Goal: Task Accomplishment & Management: Complete application form

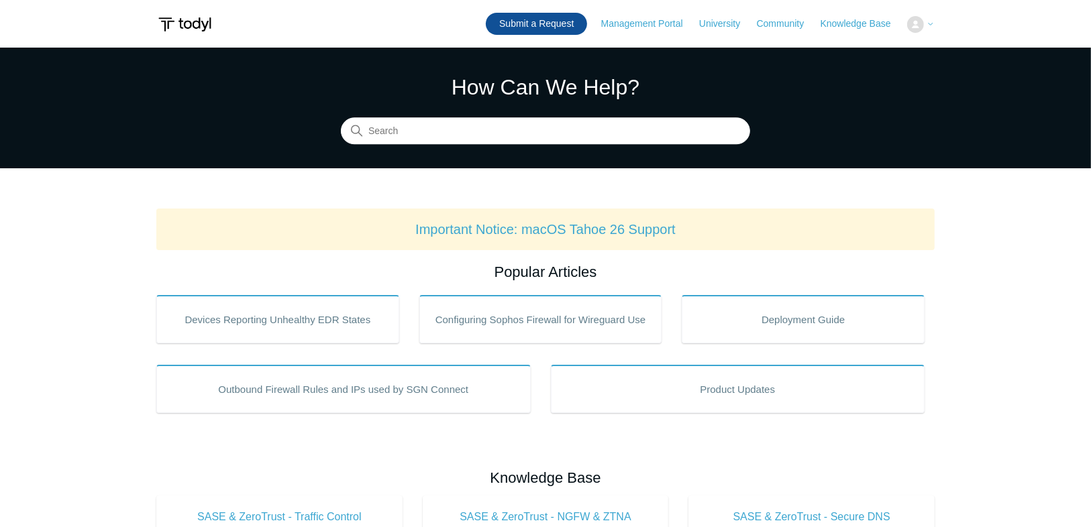
click at [556, 26] on link "Submit a Request" at bounding box center [536, 24] width 101 height 22
click at [515, 21] on link "Submit a Request" at bounding box center [536, 24] width 101 height 22
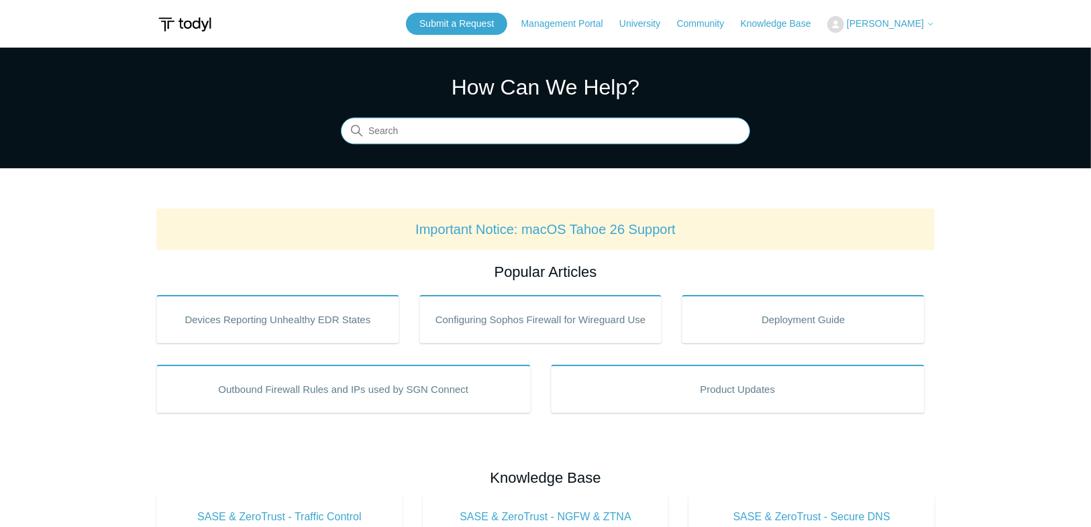
drag, startPoint x: 0, startPoint y: 0, endPoint x: 471, endPoint y: 130, distance: 488.5
click at [474, 122] on input "Search" at bounding box center [545, 131] width 409 height 27
click at [505, 133] on input "Search" at bounding box center [545, 131] width 409 height 27
click at [485, 138] on input "Search" at bounding box center [545, 131] width 409 height 27
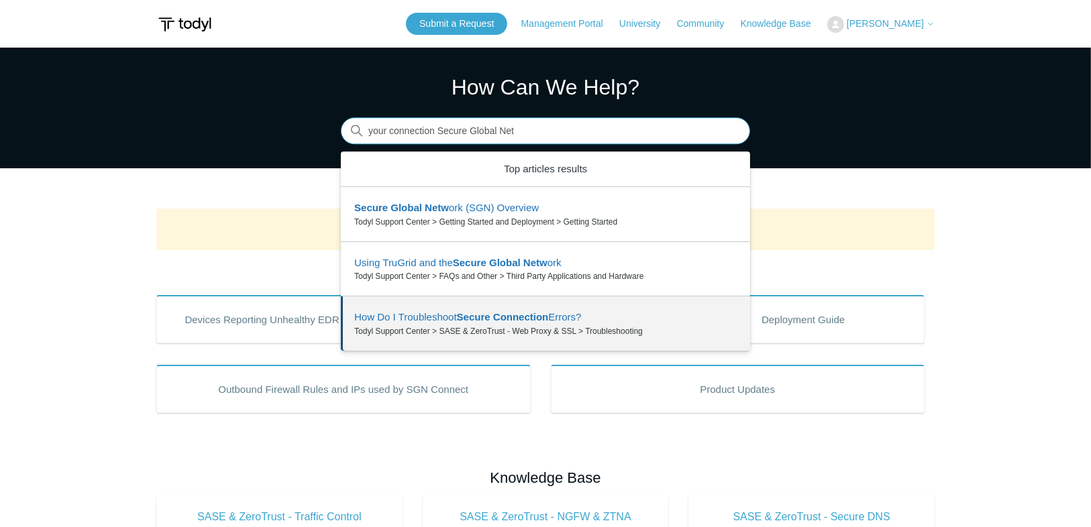
drag, startPoint x: 436, startPoint y: 226, endPoint x: 460, endPoint y: 311, distance: 88.6
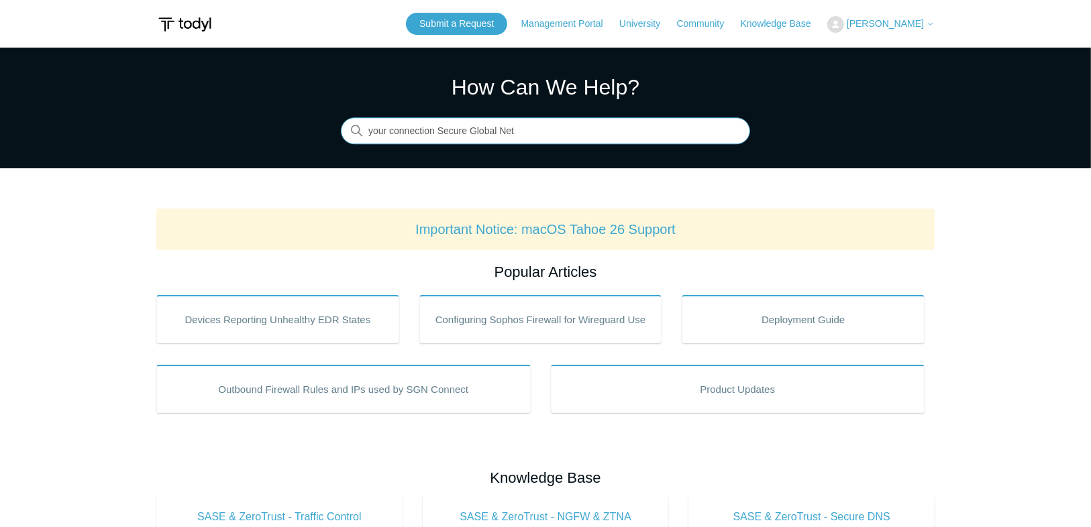
click at [447, 130] on input "your connection Secure Global Net" at bounding box center [545, 131] width 409 height 27
click at [548, 132] on input "your connection Secure Global Net" at bounding box center [545, 131] width 409 height 27
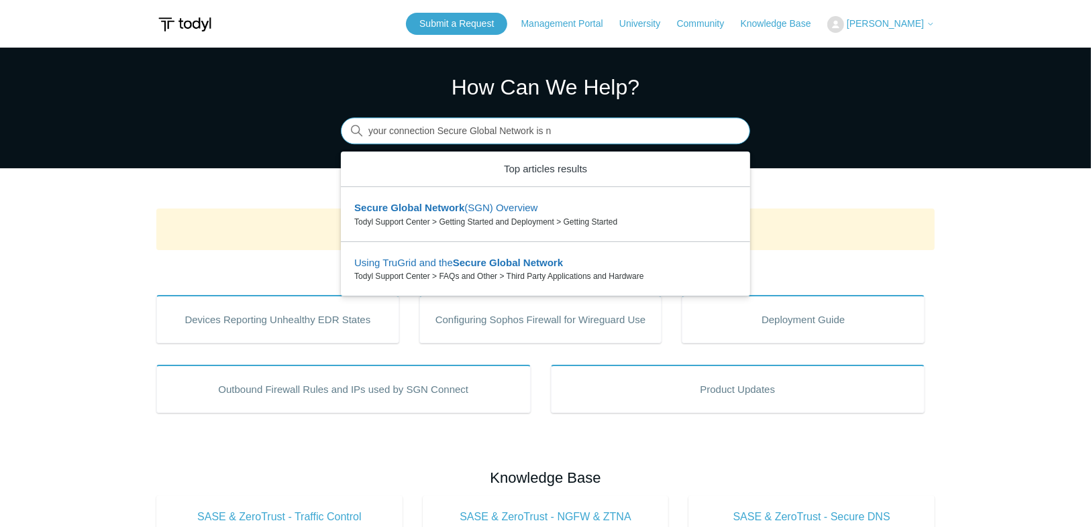
type input "your connection Secure Global Network is no"
click at [451, 123] on input "your connection Secure Global Network is no" at bounding box center [545, 131] width 409 height 27
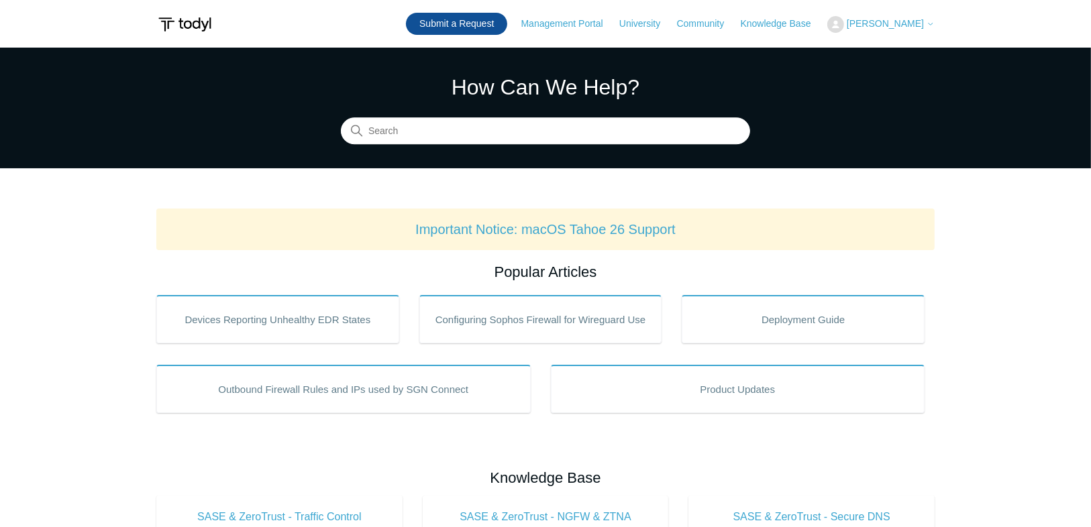
click at [470, 34] on link "Submit a Request" at bounding box center [456, 24] width 101 height 22
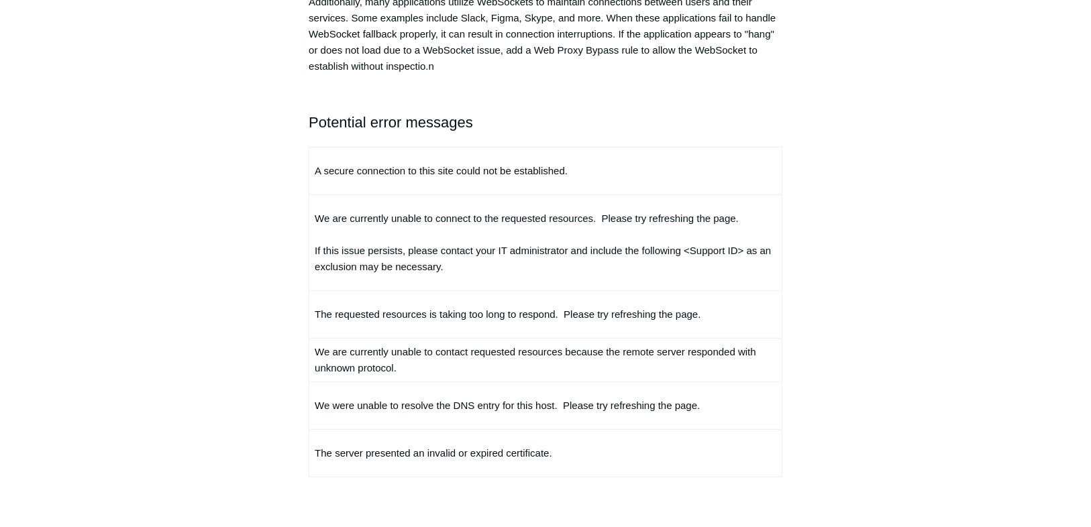
scroll to position [644, 0]
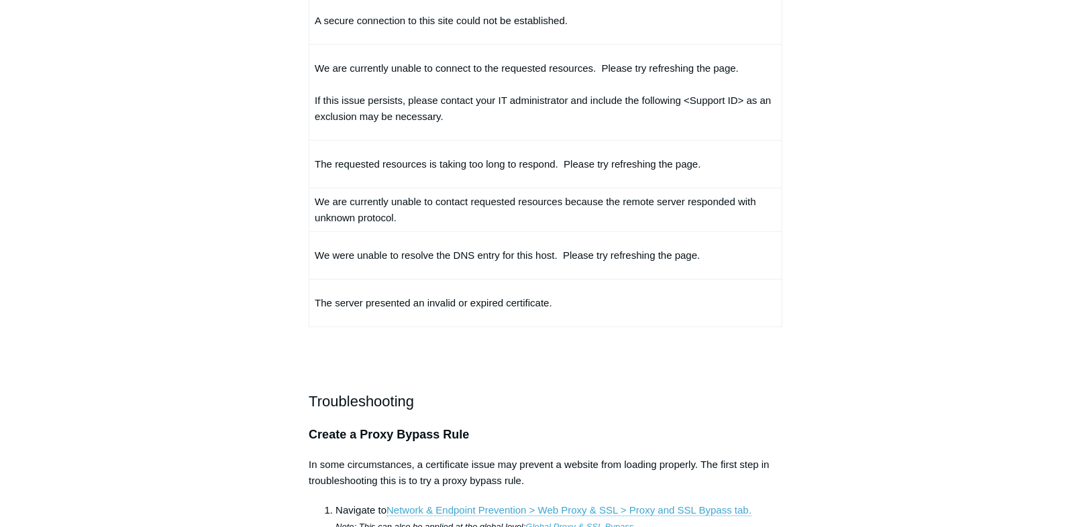
click at [507, 29] on p "A secure connection to this site could not be established." at bounding box center [546, 21] width 462 height 16
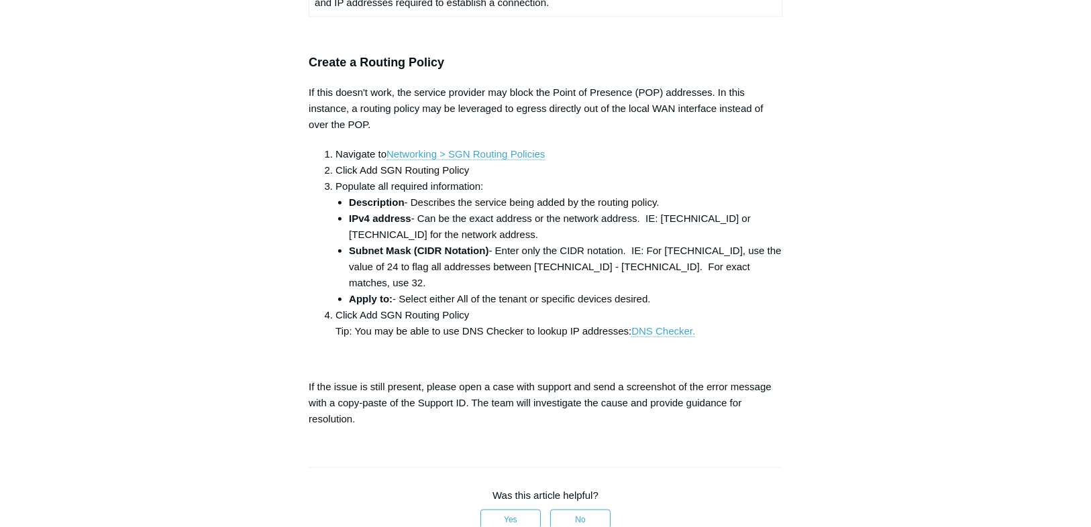
scroll to position [1275, 0]
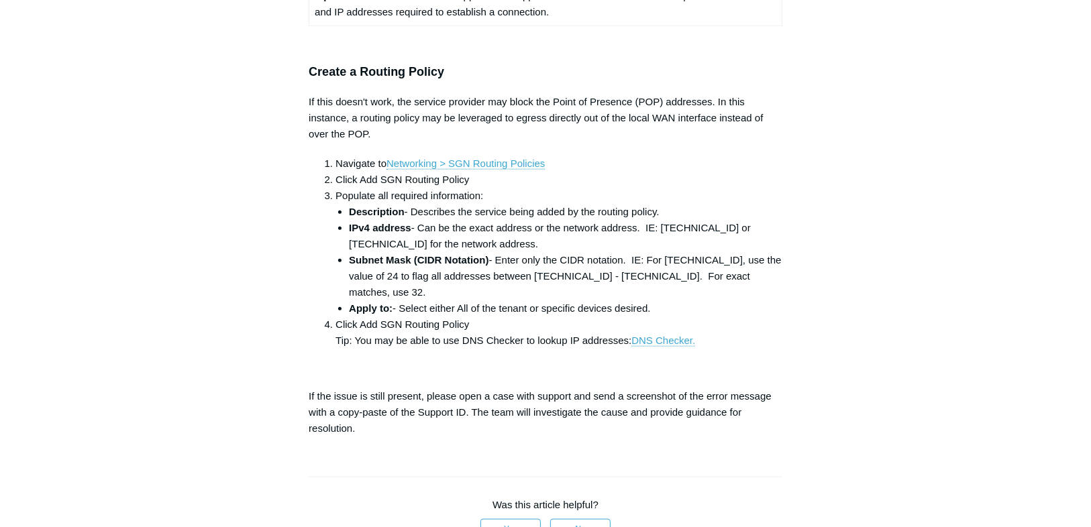
drag, startPoint x: 448, startPoint y: 173, endPoint x: 444, endPoint y: 166, distance: 8.2
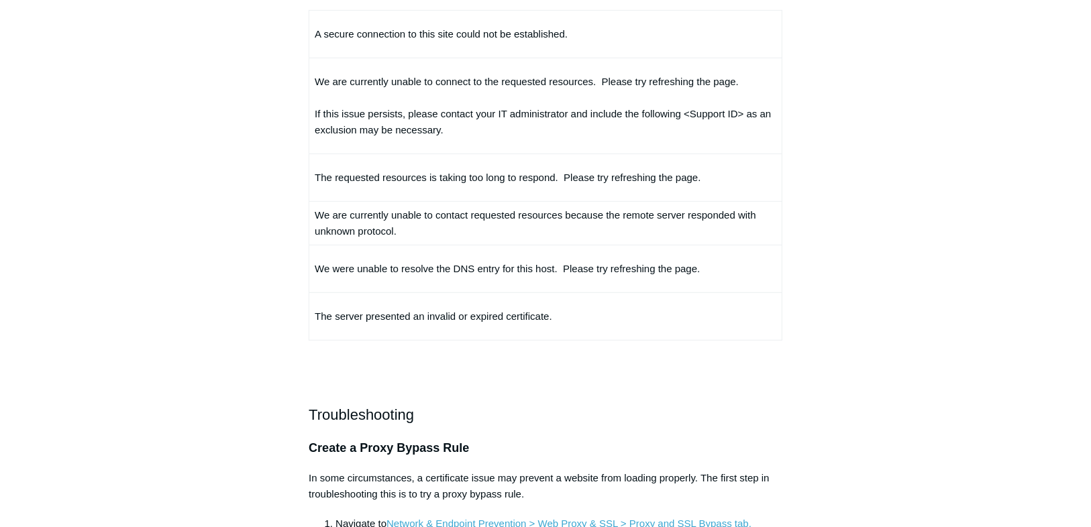
scroll to position [0, 0]
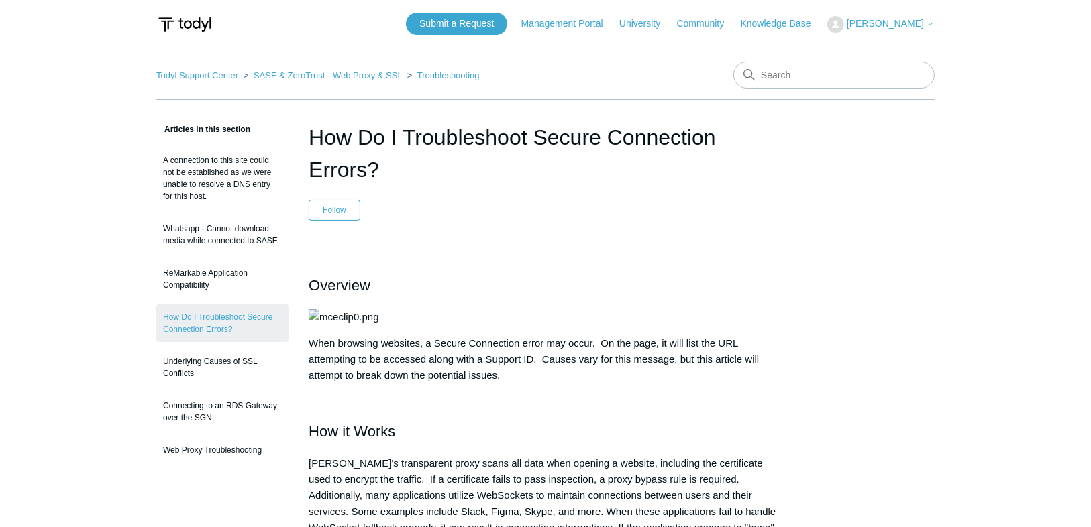
click at [344, 123] on h1 "How Do I Troubleshoot Secure Connection Errors?" at bounding box center [546, 153] width 474 height 64
click at [342, 123] on h1 "How Do I Troubleshoot Secure Connection Errors?" at bounding box center [546, 153] width 474 height 64
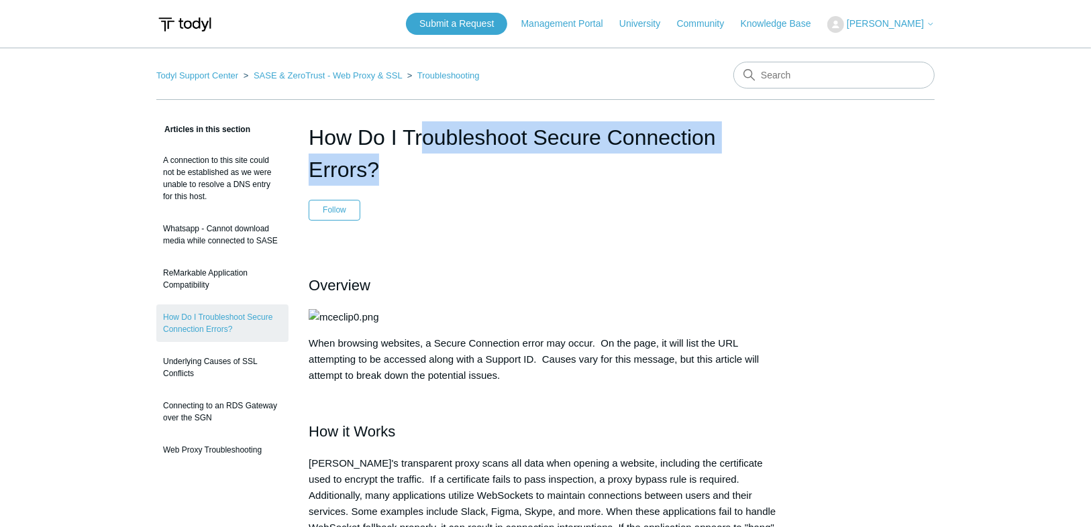
click at [342, 123] on h1 "How Do I Troubleshoot Secure Connection Errors?" at bounding box center [546, 153] width 474 height 64
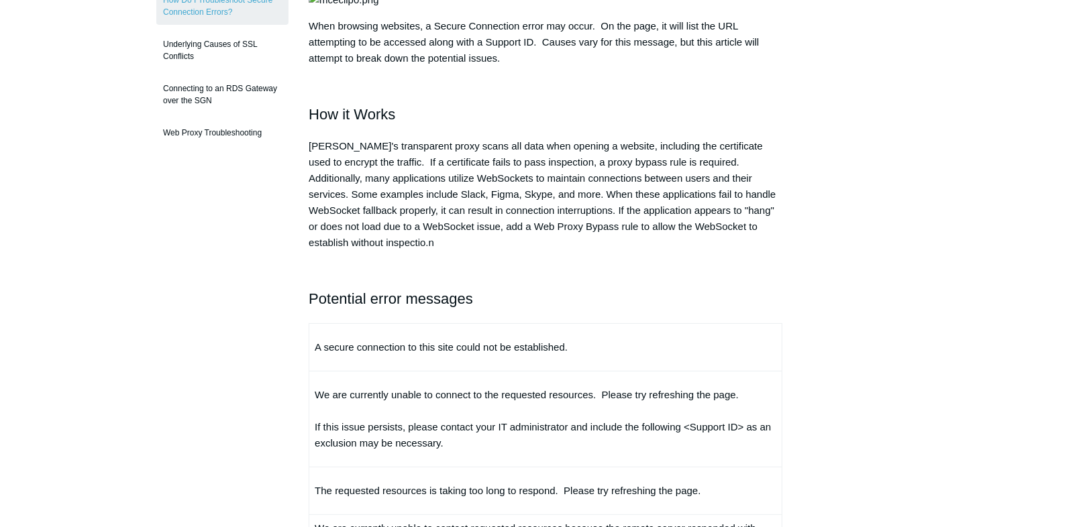
scroll to position [537, 0]
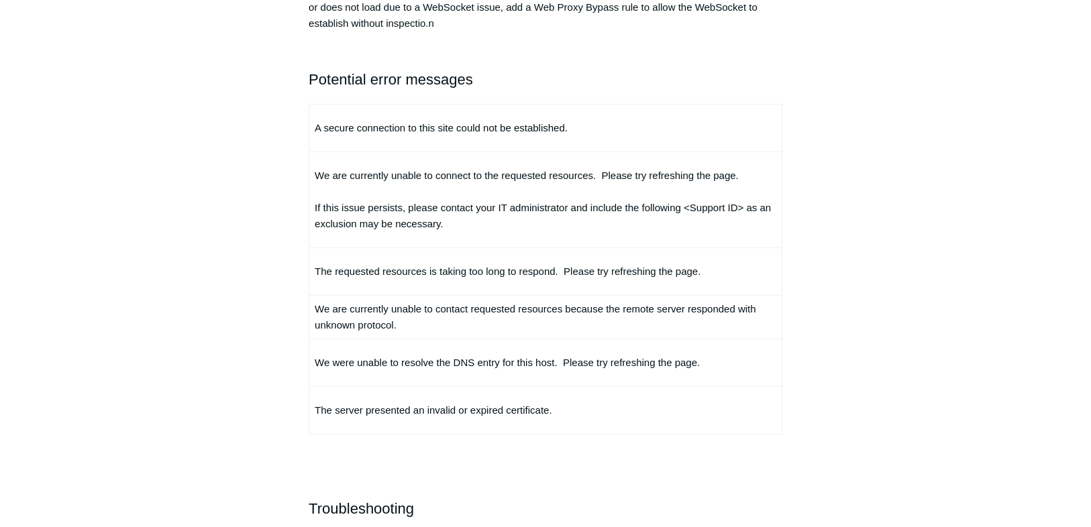
drag, startPoint x: 435, startPoint y: 139, endPoint x: 425, endPoint y: 142, distance: 10.4
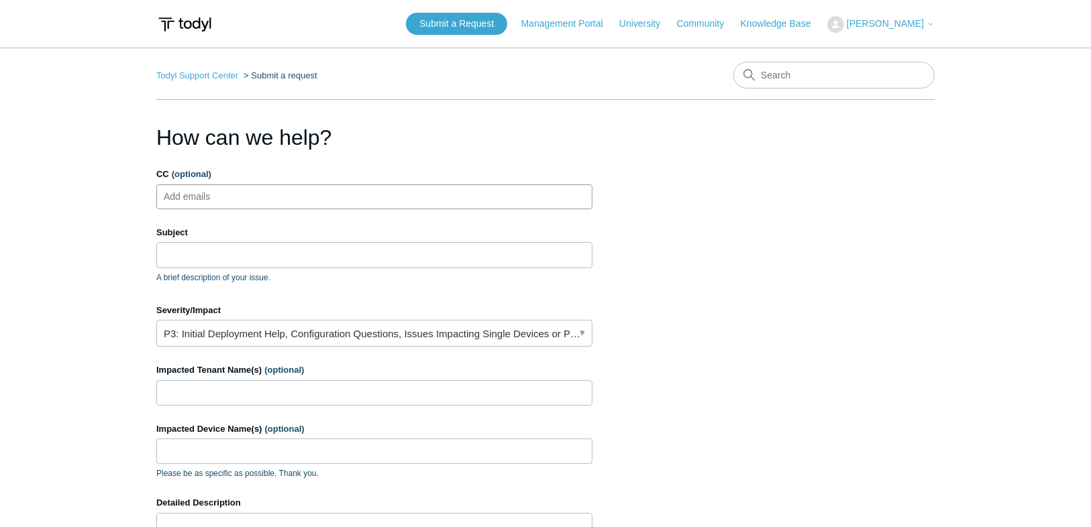
click at [373, 205] on ul "Add emails" at bounding box center [374, 197] width 436 height 25
type input "[EMAIL_ADDRESS][DOMAIN_NAME]"
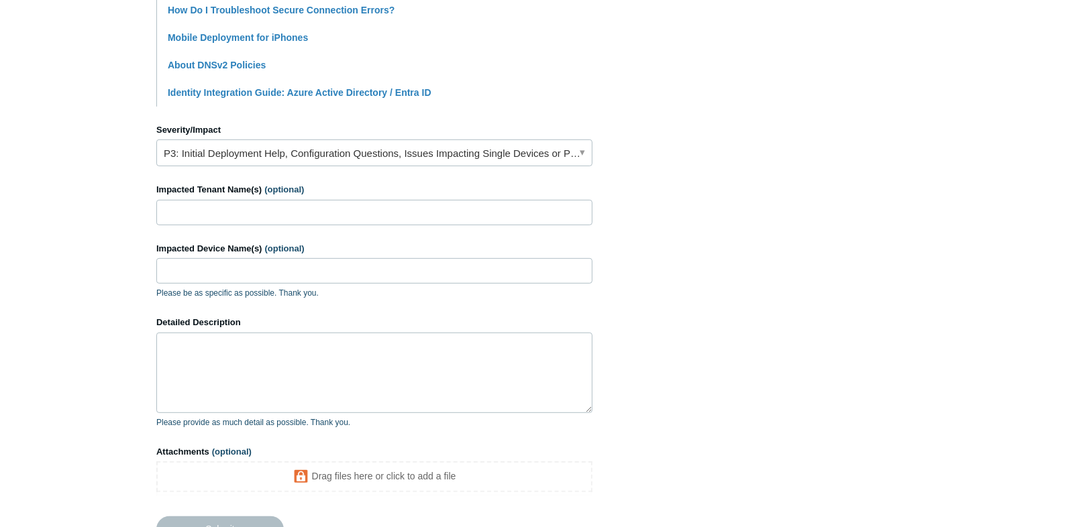
scroll to position [537, 0]
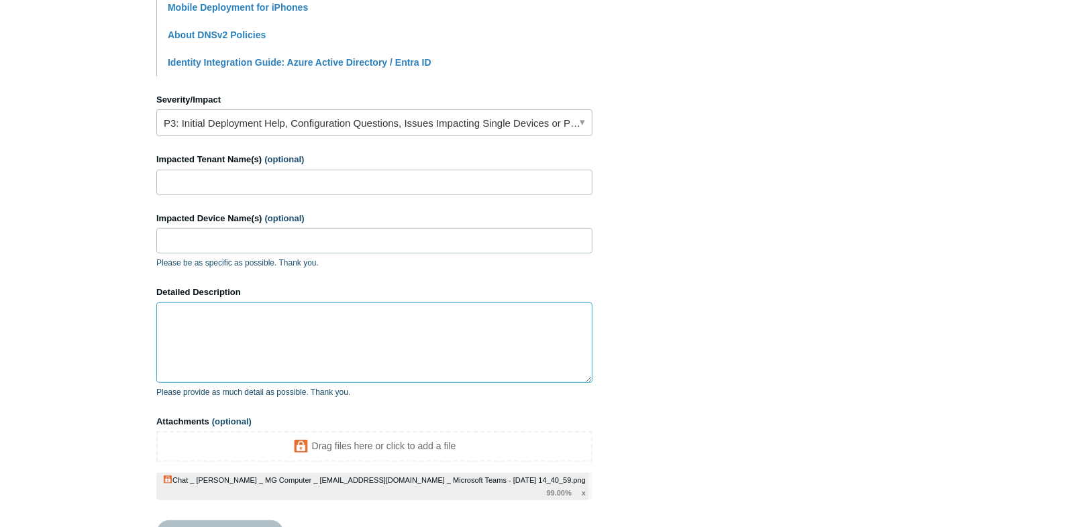
click at [285, 338] on textarea "Detailed Description" at bounding box center [374, 343] width 436 height 81
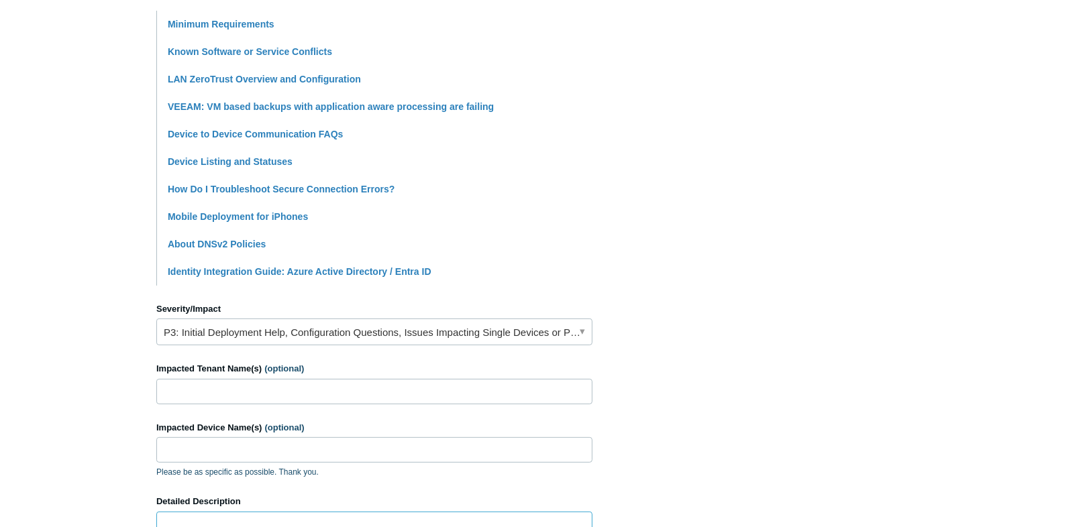
scroll to position [215, 0]
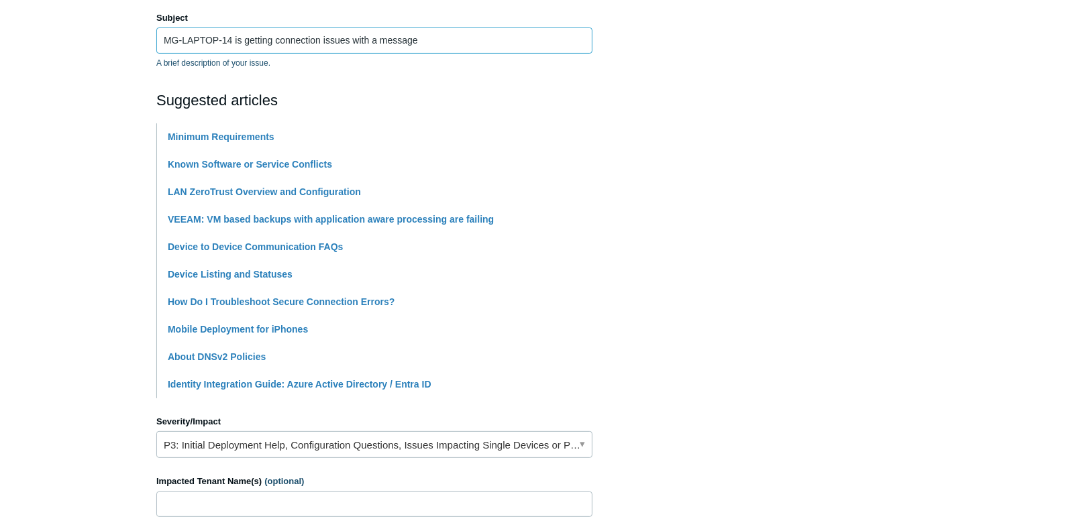
click at [454, 38] on input "MG-LAPTOP-14 is getting connection issues with a message" at bounding box center [374, 40] width 436 height 25
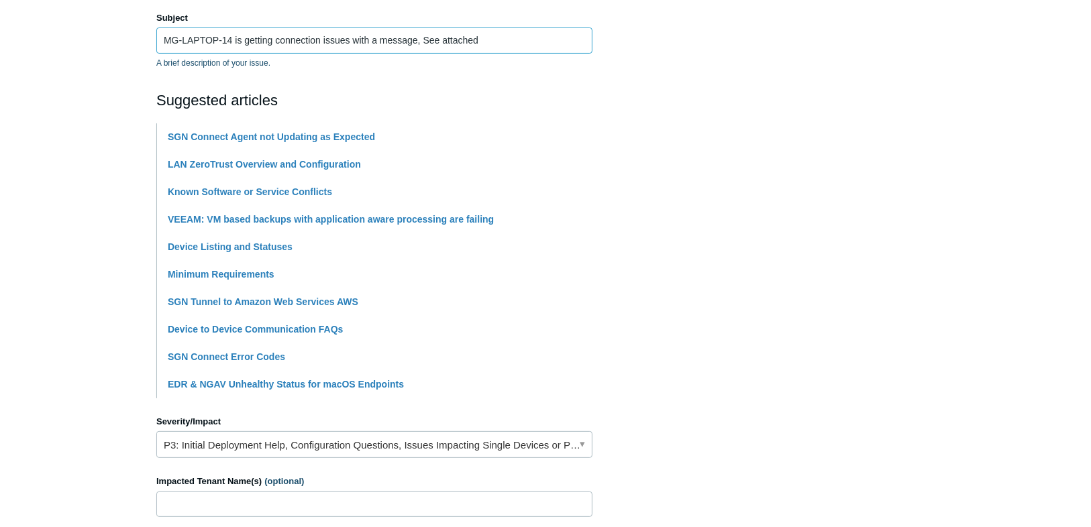
type input "MG-LAPTOP-14 is getting connection issues with a message, See attached"
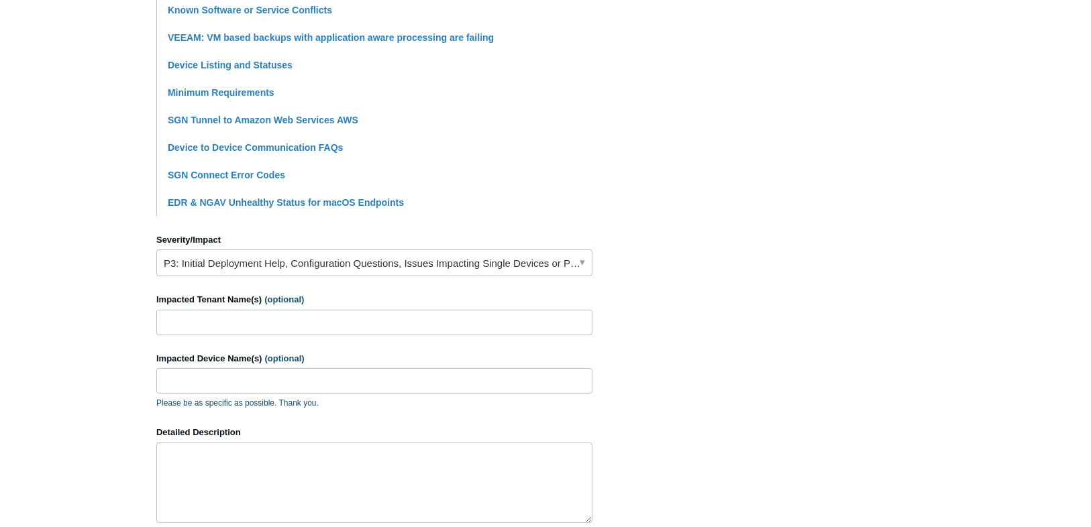
scroll to position [537, 0]
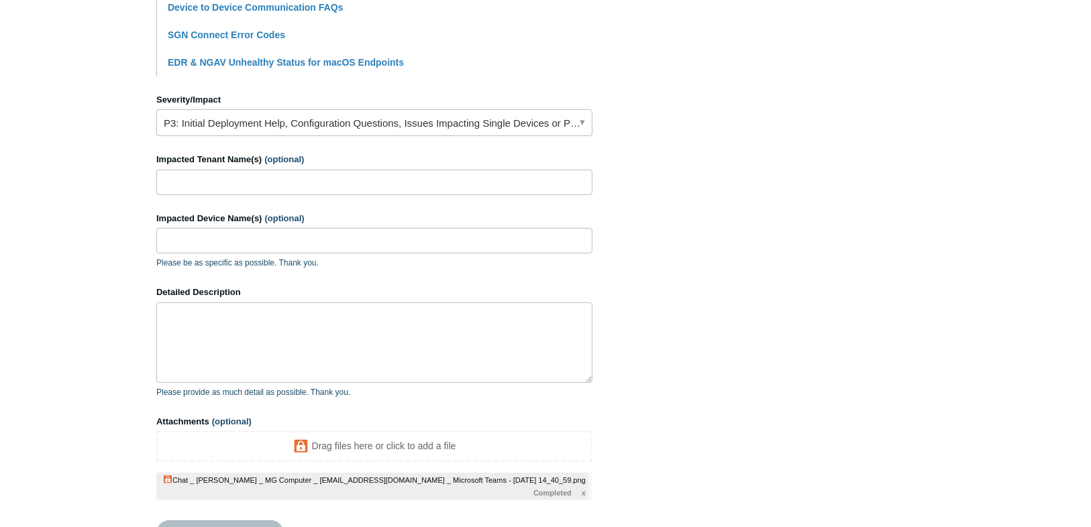
click at [313, 107] on div "Severity/Impact P3: Initial Deployment Help, Configuration Questions, Issues Im…" at bounding box center [374, 115] width 436 height 44
click at [314, 116] on link "P3: Initial Deployment Help, Configuration Questions, Issues Impacting Single D…" at bounding box center [374, 122] width 436 height 27
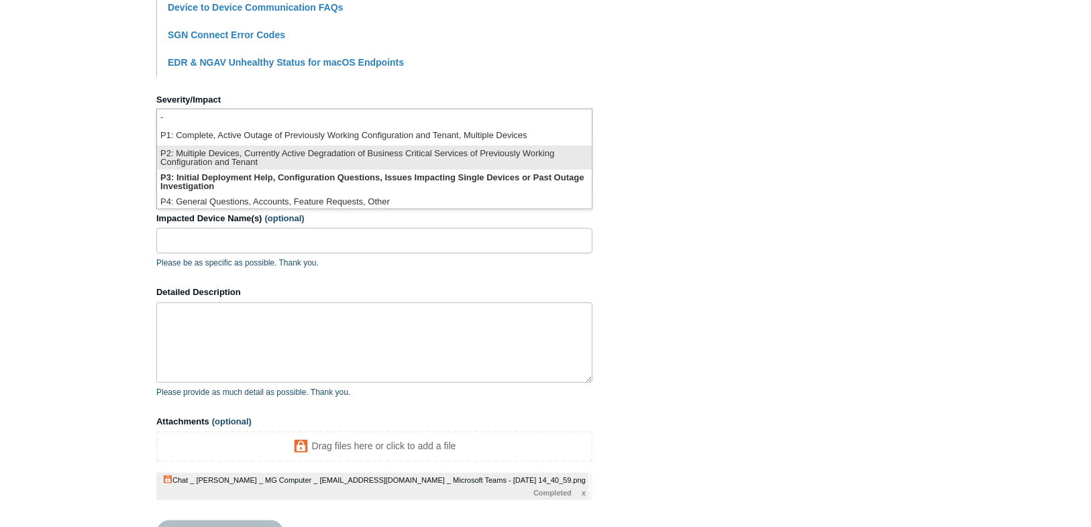
click at [305, 156] on li "P2: Multiple Devices, Currently Active Degradation of Business Critical Service…" at bounding box center [374, 158] width 435 height 24
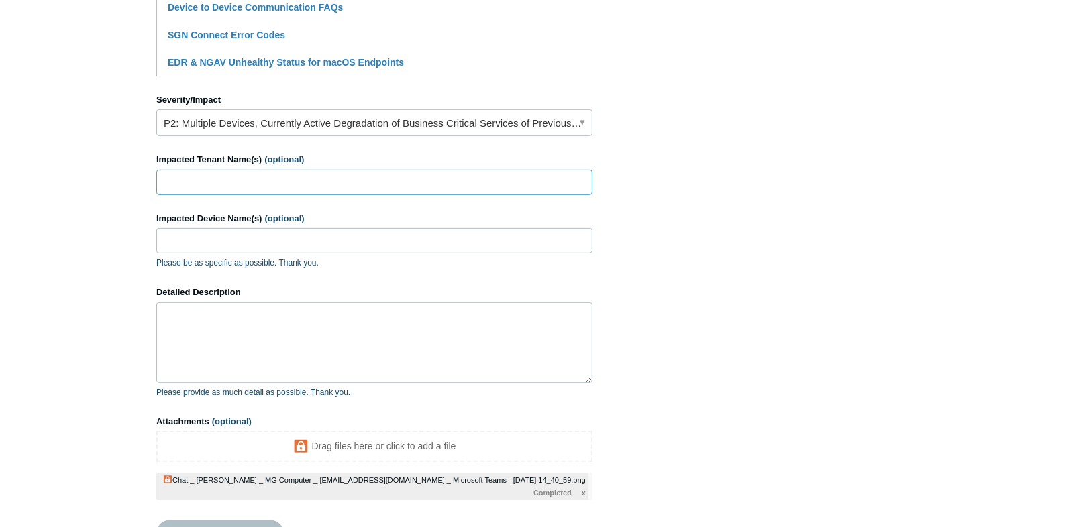
click at [299, 187] on input "Impacted Tenant Name(s) (optional)" at bounding box center [374, 182] width 436 height 25
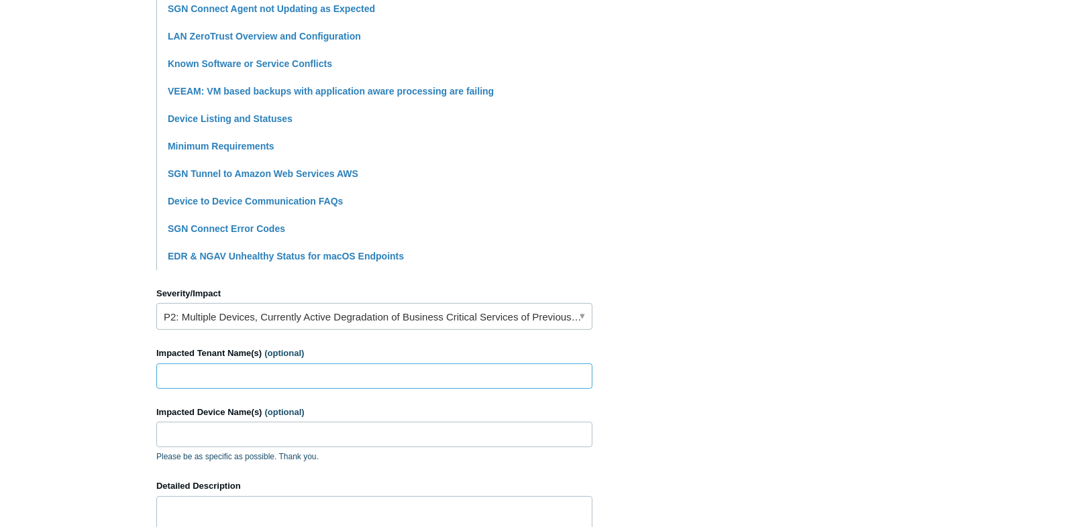
scroll to position [429, 0]
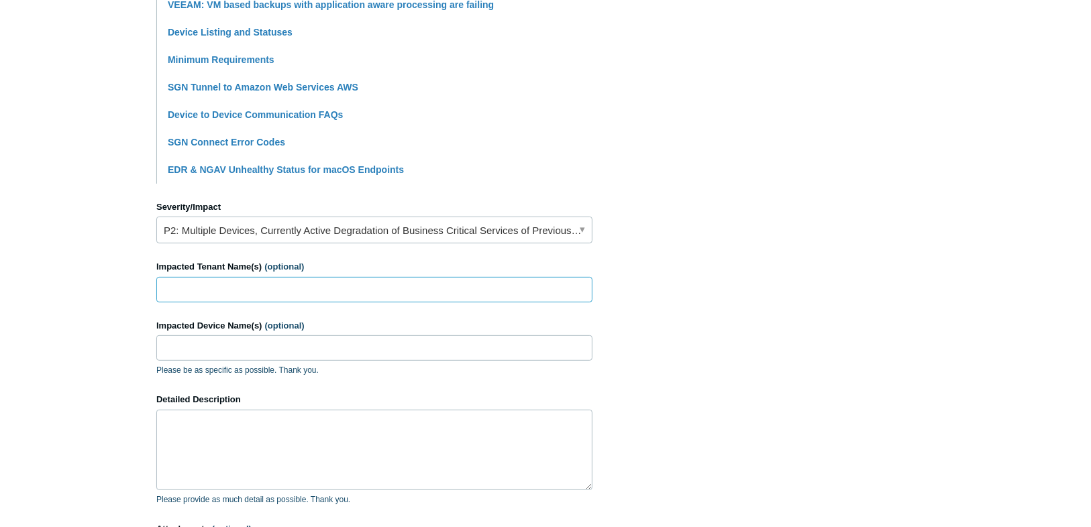
paste input "MG Computer - VPN Only"
type input "MG Computer - VPN Only"
click at [309, 352] on input "Impacted Device Name(s) (optional)" at bounding box center [374, 348] width 436 height 25
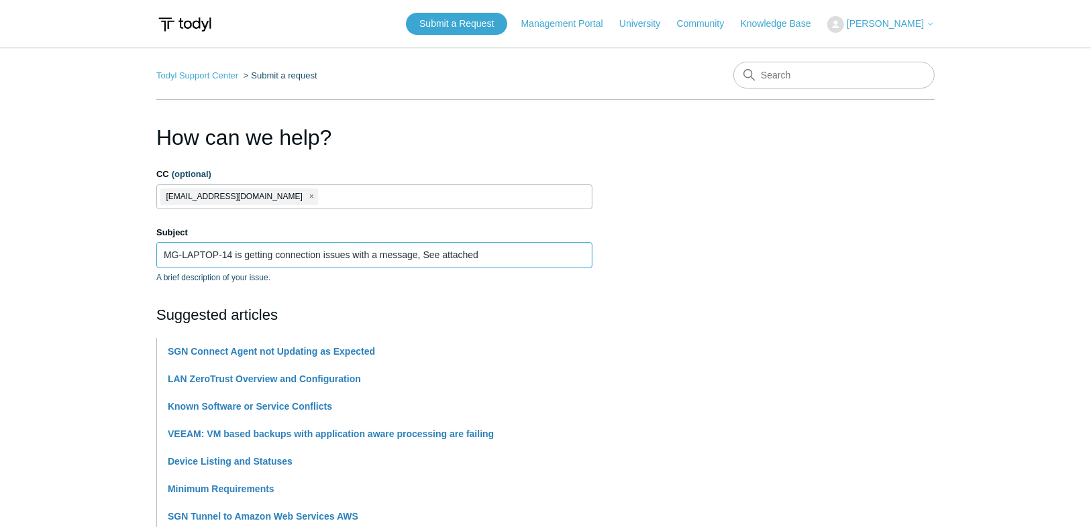
drag, startPoint x: 234, startPoint y: 254, endPoint x: 132, endPoint y: 262, distance: 101.6
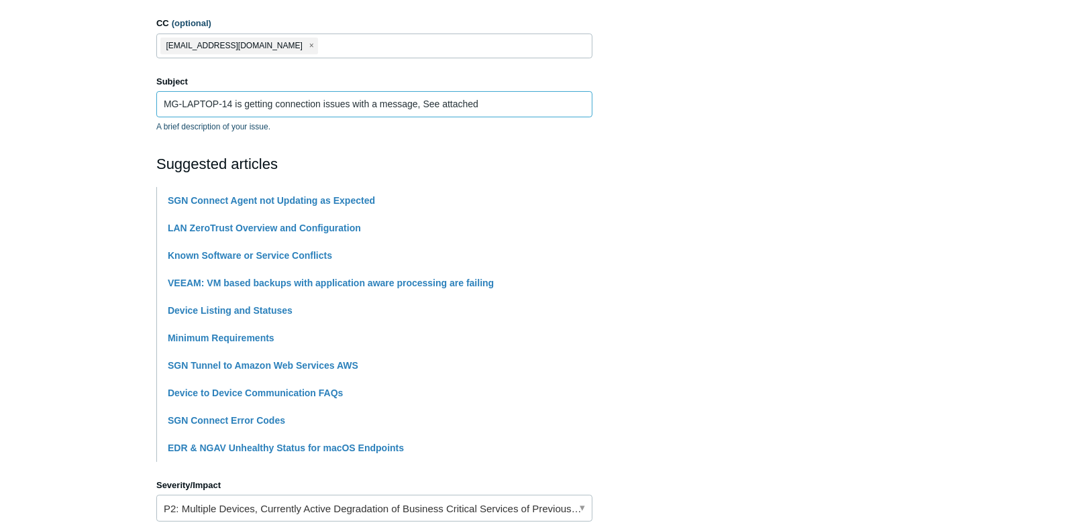
scroll to position [429, 0]
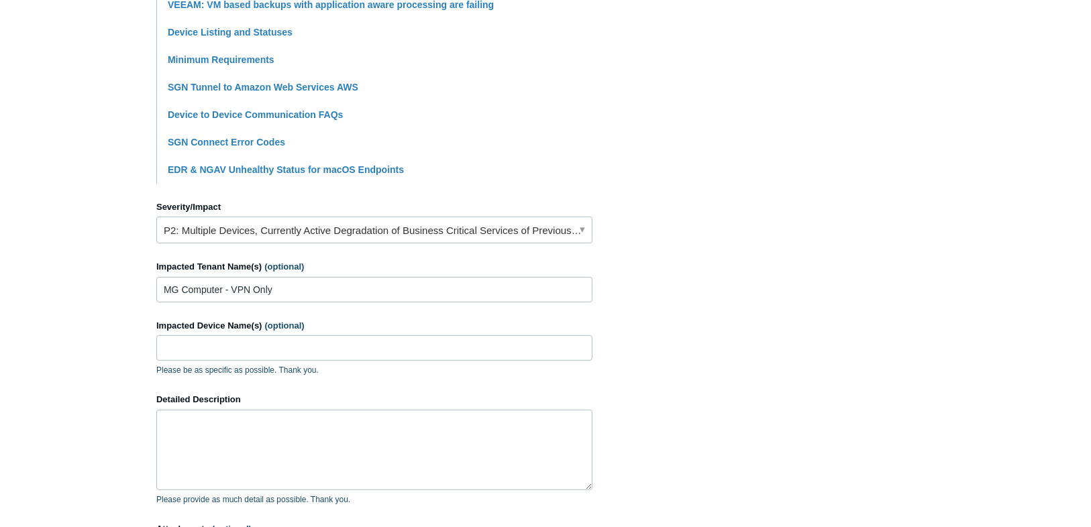
click at [221, 333] on div "Impacted Device Name(s) (optional) Please be as specific as possible. Thank you." at bounding box center [374, 348] width 436 height 58
click at [218, 339] on input "Impacted Device Name(s) (optional)" at bounding box center [374, 348] width 436 height 25
paste input "MG-LAPTOP-14"
type input "MG-LAPTOP-14"
click at [239, 442] on textarea "Detailed Description" at bounding box center [374, 450] width 436 height 81
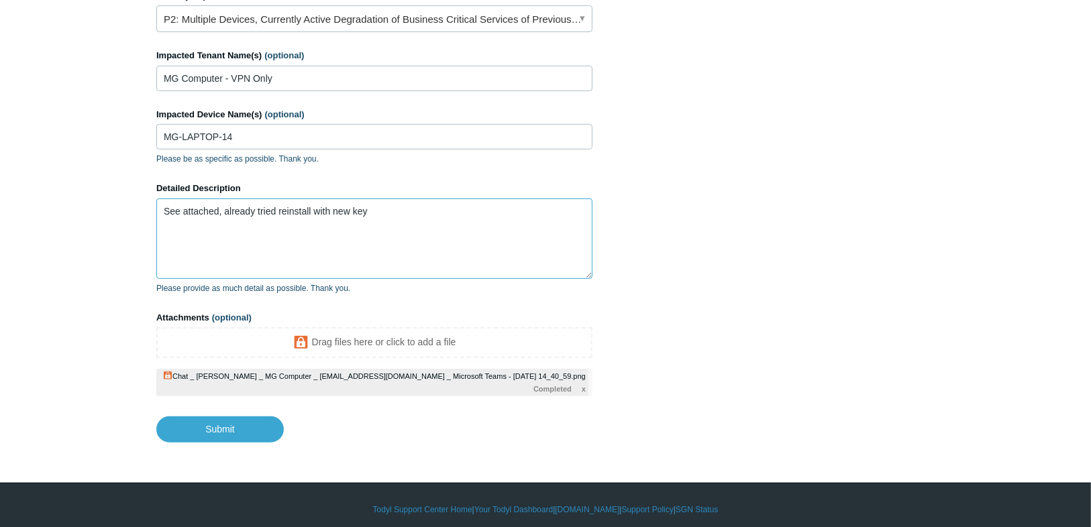
scroll to position [647, 0]
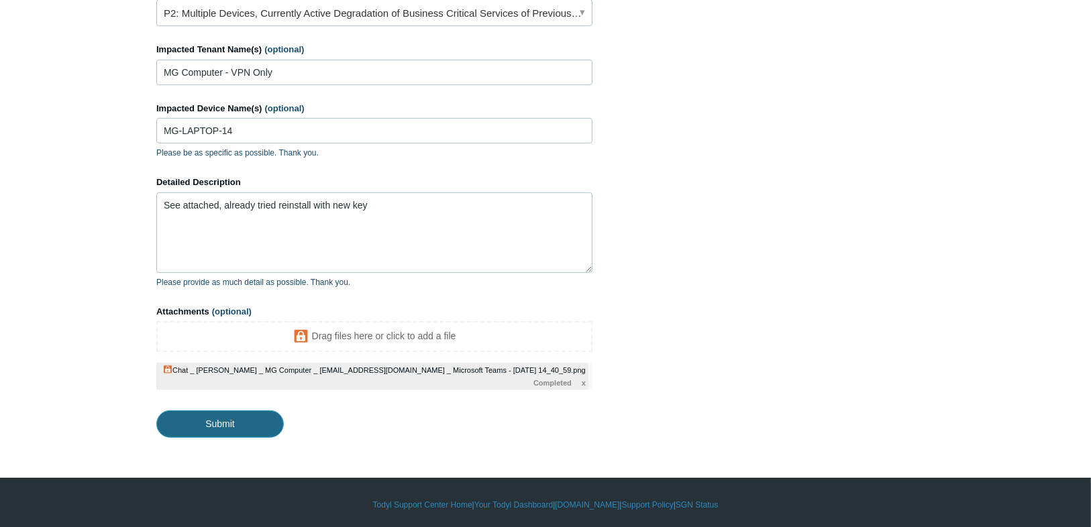
click at [274, 421] on input "Submit" at bounding box center [219, 424] width 127 height 27
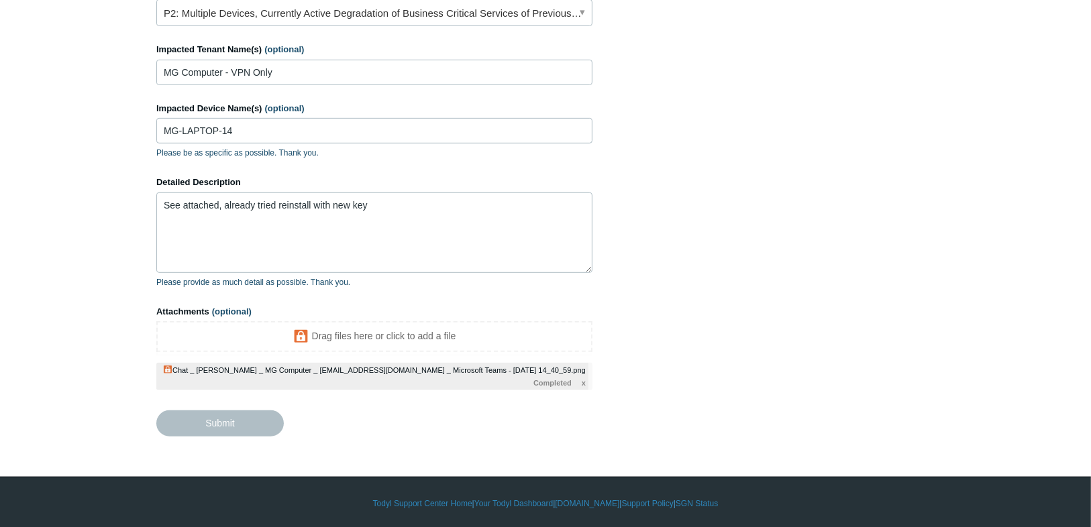
type textarea "See attached, already tried reinstall with new key This ticket includes a secur…"
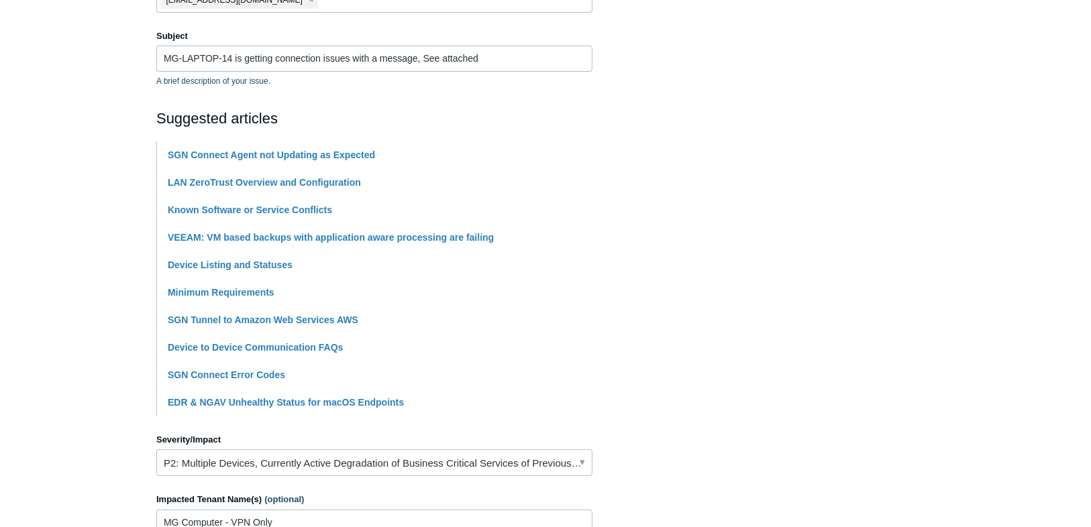
scroll to position [3, 0]
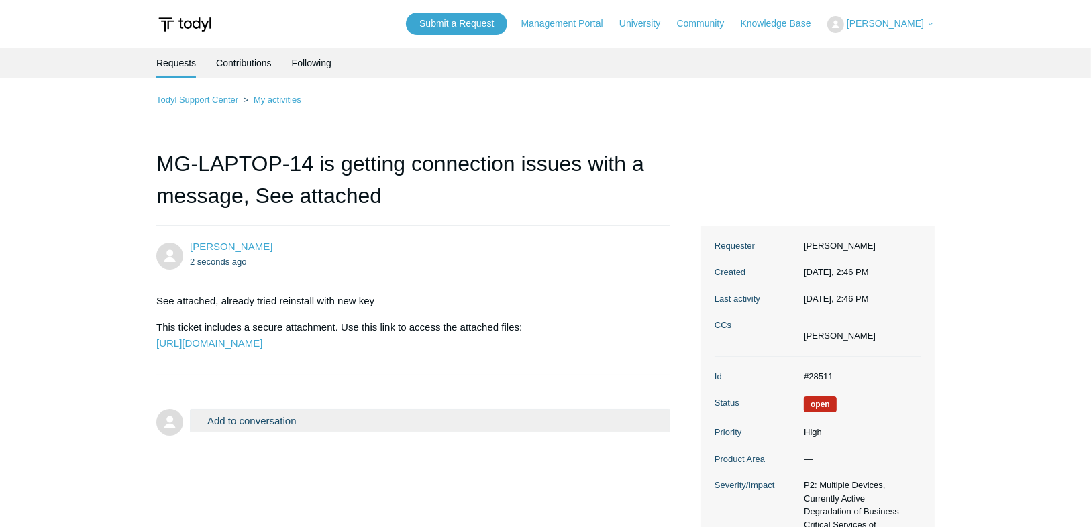
click at [904, 20] on span "[PERSON_NAME]" at bounding box center [885, 23] width 77 height 11
click at [484, 76] on ul "Requests Contributions Following" at bounding box center [545, 63] width 778 height 31
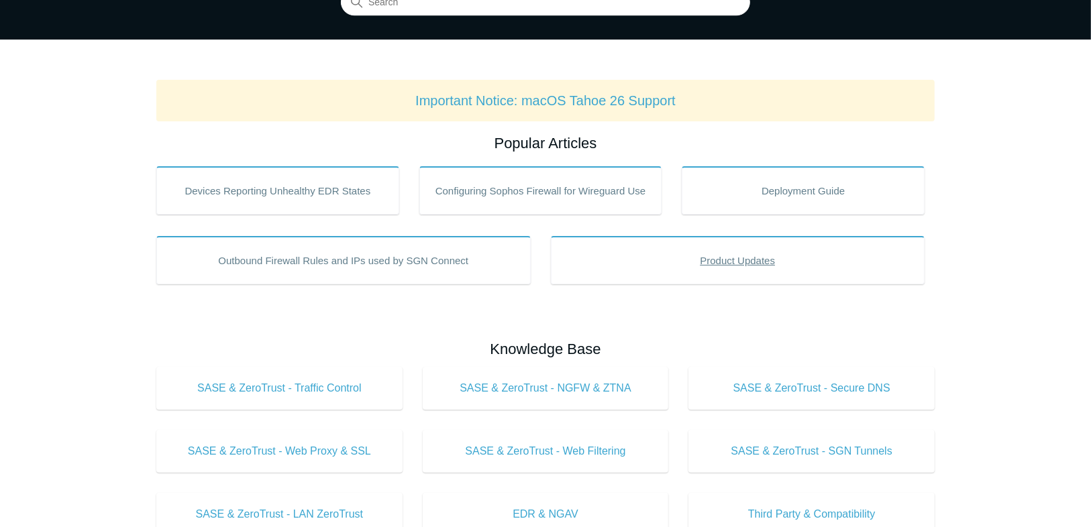
scroll to position [21, 0]
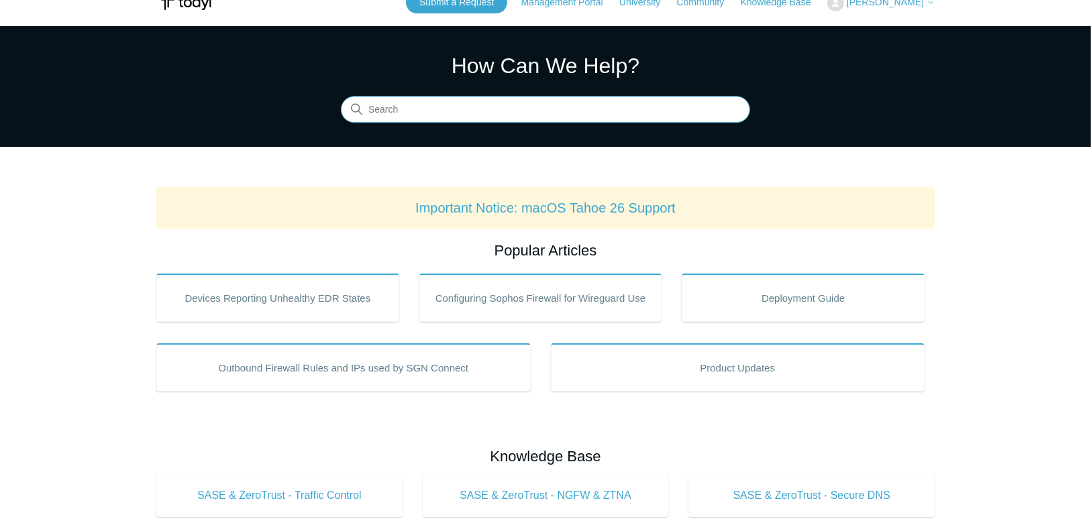
click at [633, 101] on input "Search" at bounding box center [545, 110] width 409 height 27
click at [488, 94] on div "How Can We Help? Search There are 2 results for your search. Use the Up and Dow…" at bounding box center [545, 86] width 409 height 73
click at [491, 107] on input "status" at bounding box center [545, 110] width 409 height 27
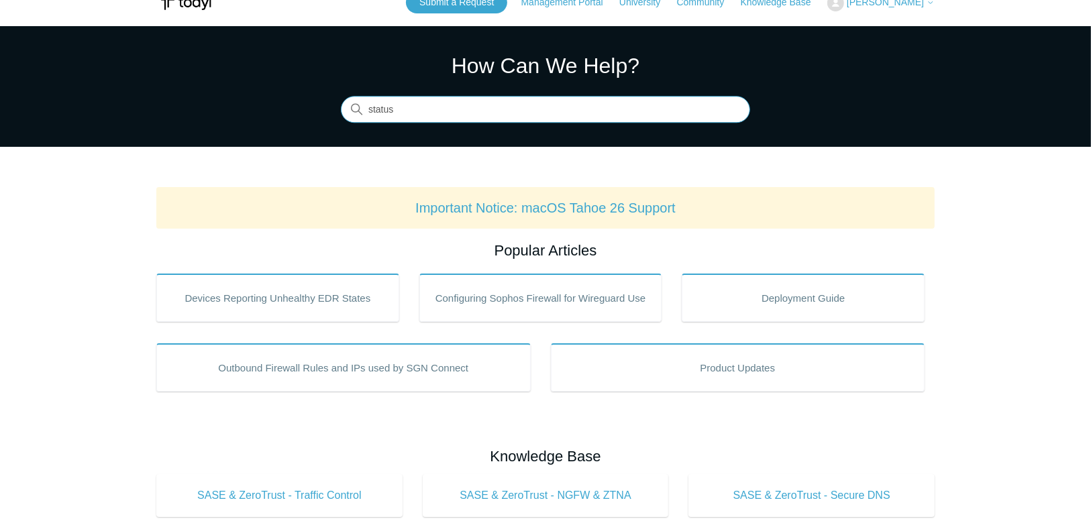
click at [491, 131] on section "How Can We Help? Search There are no matching results in this help center. Sele…" at bounding box center [545, 86] width 1091 height 121
click at [502, 114] on input "status" at bounding box center [545, 110] width 409 height 27
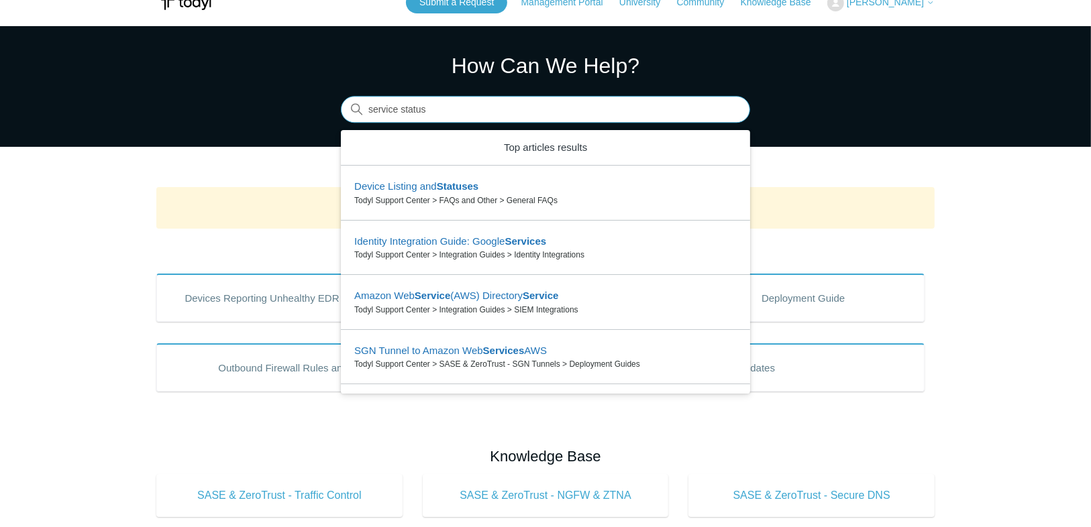
type input "service status"
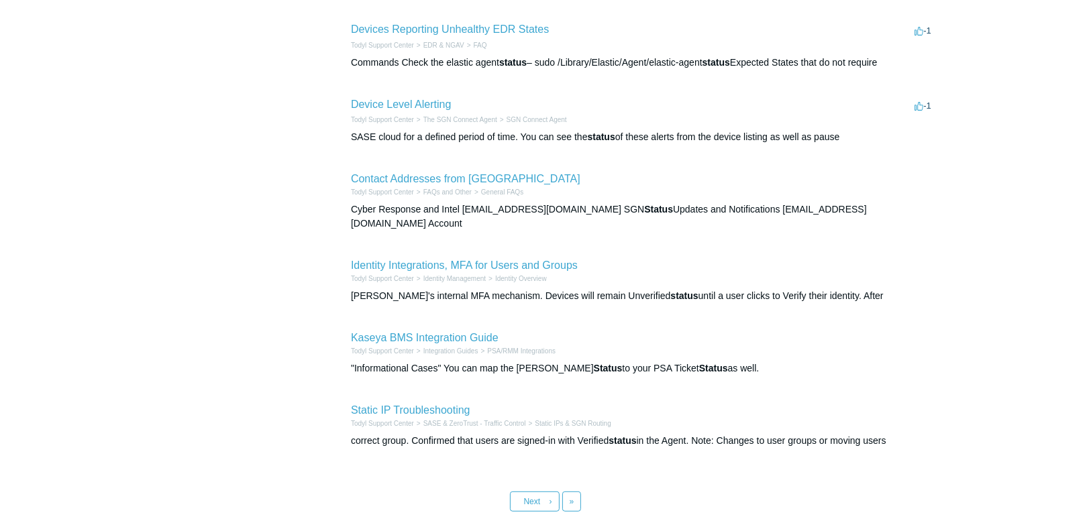
scroll to position [497, 0]
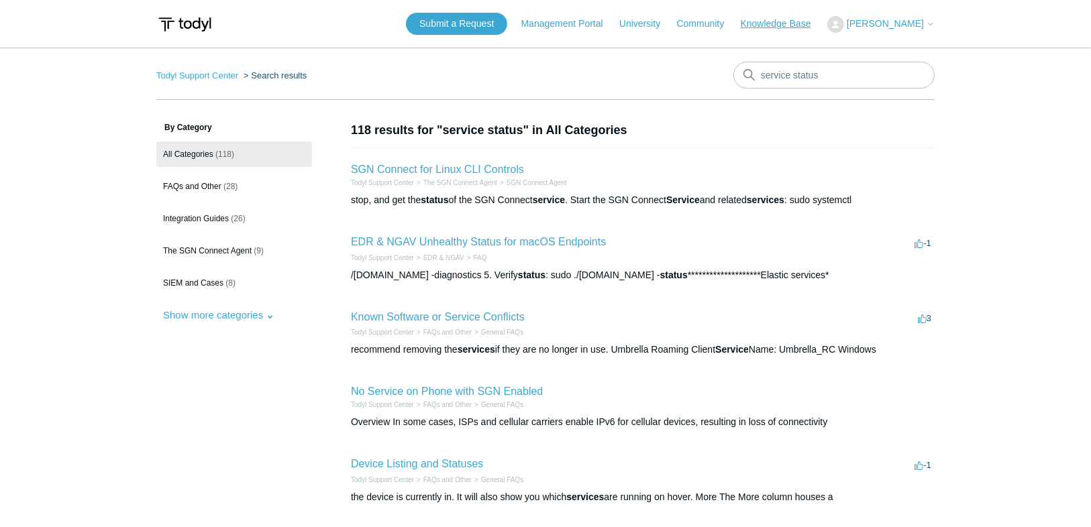
click at [815, 19] on link "Knowledge Base" at bounding box center [783, 24] width 84 height 14
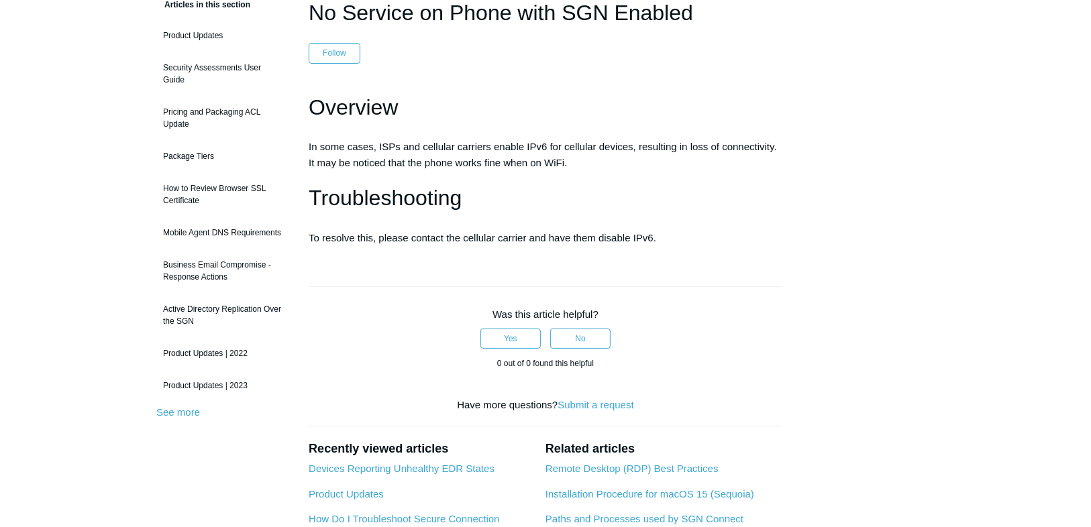
scroll to position [107, 0]
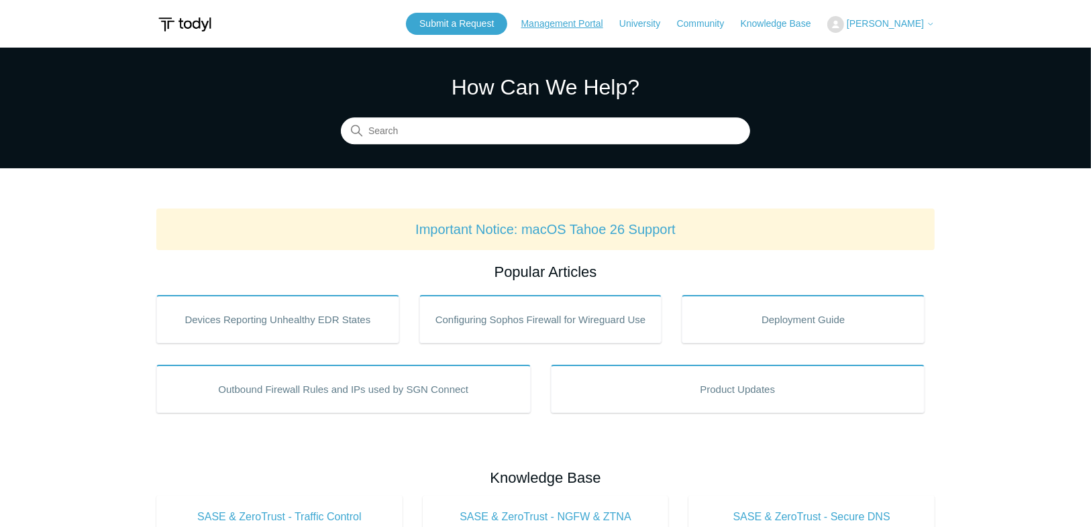
click at [602, 25] on link "Management Portal" at bounding box center [568, 24] width 95 height 14
click at [721, 28] on link "Community" at bounding box center [707, 24] width 61 height 14
